Goal: Task Accomplishment & Management: Manage account settings

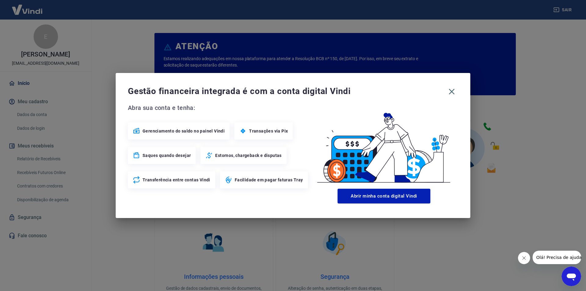
click at [443, 94] on span "Gestão financeira integrada é com a conta digital Vindi" at bounding box center [286, 91] width 317 height 12
click at [447, 89] on icon "button" at bounding box center [452, 92] width 10 height 10
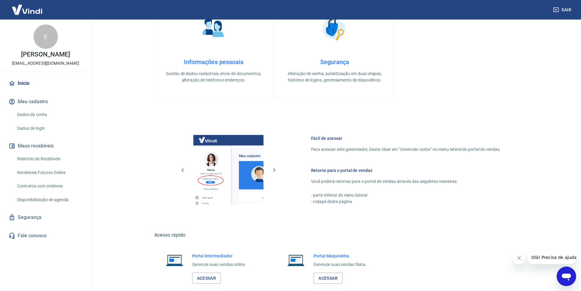
scroll to position [248, 0]
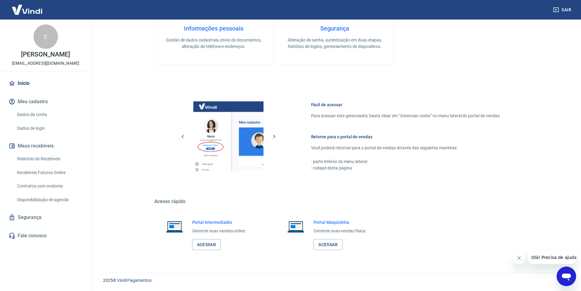
click at [51, 158] on link "Relatório de Recebíveis" at bounding box center [49, 159] width 69 height 13
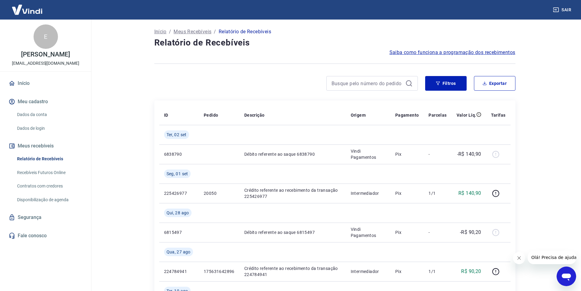
click at [23, 88] on link "Início" at bounding box center [45, 83] width 77 height 13
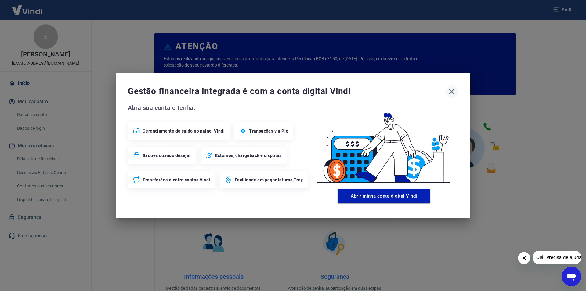
click at [450, 91] on icon "button" at bounding box center [452, 92] width 10 height 10
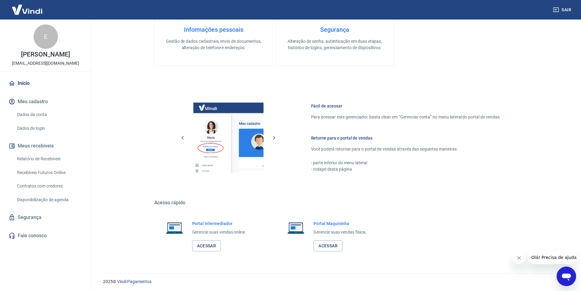
scroll to position [248, 0]
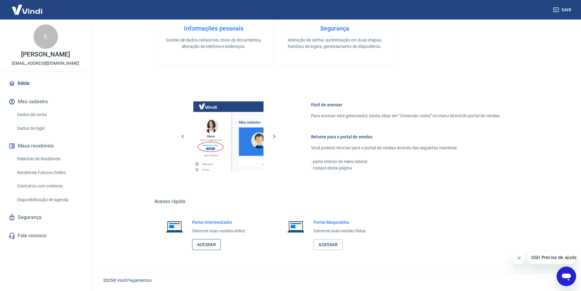
click at [213, 247] on link "Acessar" at bounding box center [206, 244] width 29 height 11
